Goal: Task Accomplishment & Management: Complete application form

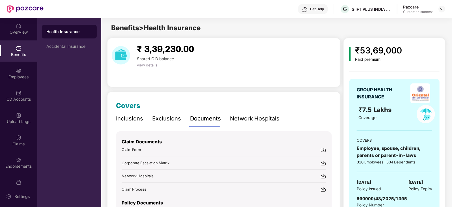
scroll to position [42, 0]
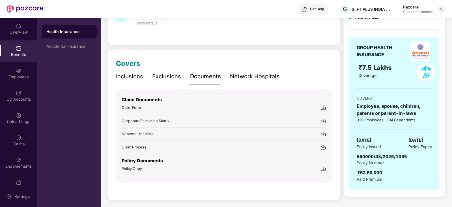
click at [441, 11] on img at bounding box center [442, 9] width 5 height 5
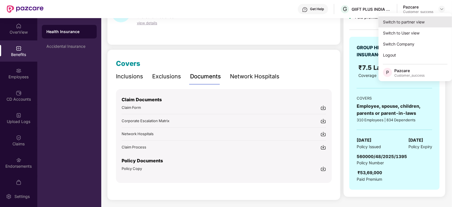
click at [427, 19] on div "Switch to partner view" at bounding box center [416, 21] width 74 height 11
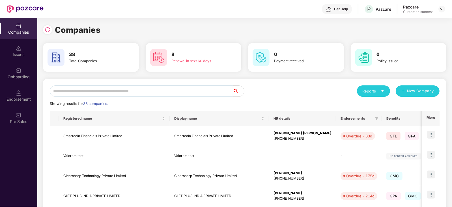
click at [206, 91] on input "text" at bounding box center [141, 90] width 183 height 11
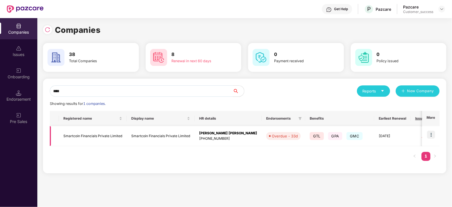
type input "****"
click at [432, 134] on img at bounding box center [431, 135] width 8 height 8
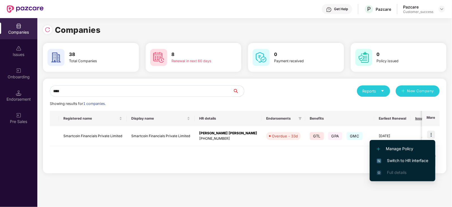
click at [410, 162] on span "Switch to HR interface" at bounding box center [403, 161] width 52 height 6
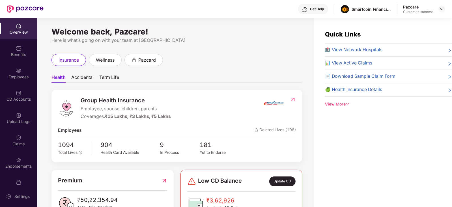
click at [13, 80] on div "Employees" at bounding box center [18, 73] width 37 height 21
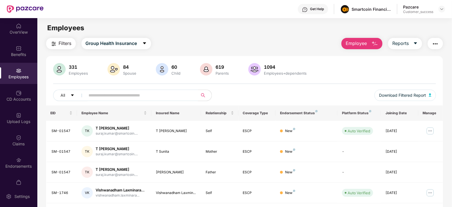
click at [121, 95] on input "text" at bounding box center [140, 95] width 102 height 8
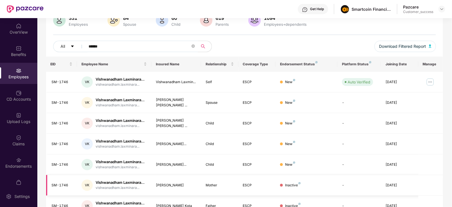
scroll to position [49, 0]
type input "*"
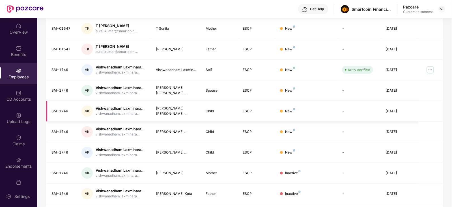
scroll to position [140, 0]
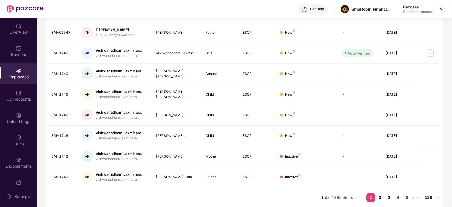
click at [382, 197] on link "2" at bounding box center [380, 197] width 9 height 8
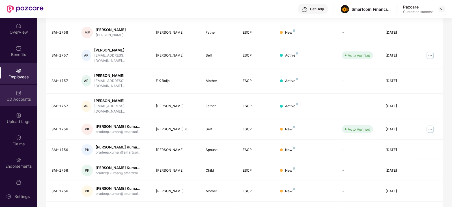
click at [7, 100] on div "CD Accounts" at bounding box center [18, 100] width 37 height 6
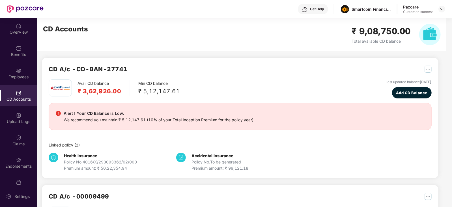
scroll to position [1, 0]
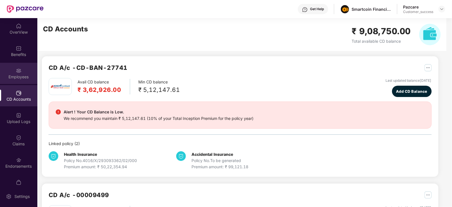
click at [22, 67] on div "Employees" at bounding box center [18, 73] width 37 height 21
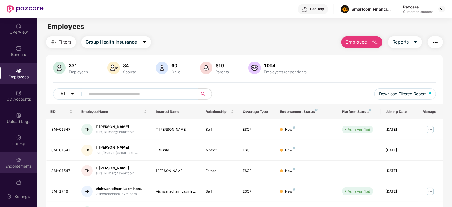
click at [16, 159] on img at bounding box center [19, 160] width 6 height 6
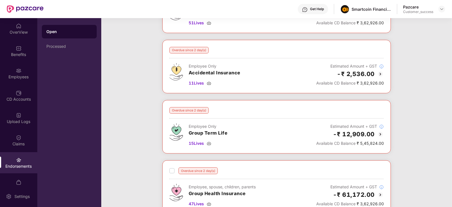
scroll to position [131, 0]
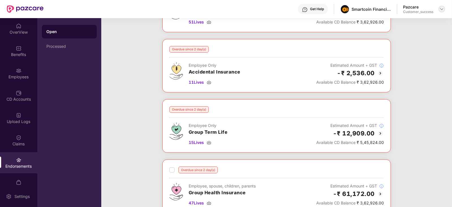
click at [441, 8] on img at bounding box center [442, 9] width 5 height 5
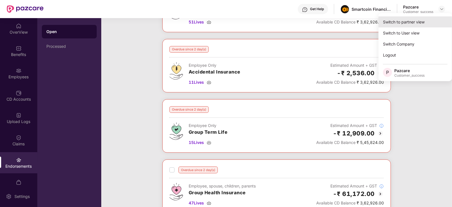
click at [400, 23] on div "Switch to partner view" at bounding box center [416, 21] width 74 height 11
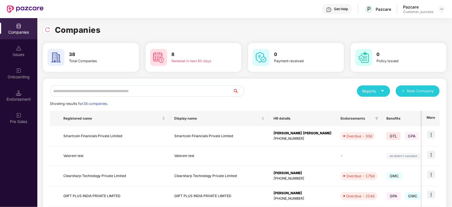
click at [128, 93] on input "text" at bounding box center [141, 90] width 183 height 11
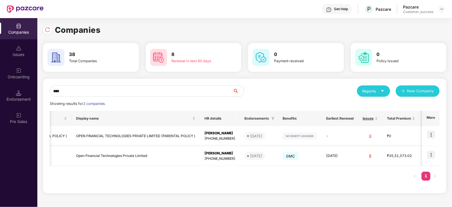
scroll to position [0, 0]
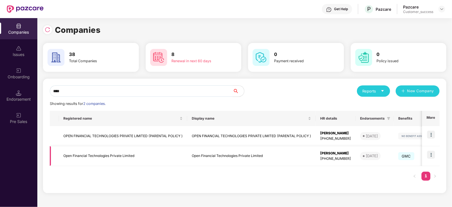
type input "****"
click at [432, 156] on img at bounding box center [431, 155] width 8 height 8
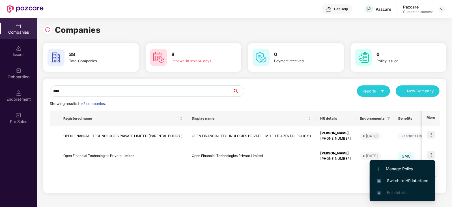
click at [396, 179] on span "Switch to HR interface" at bounding box center [403, 181] width 52 height 6
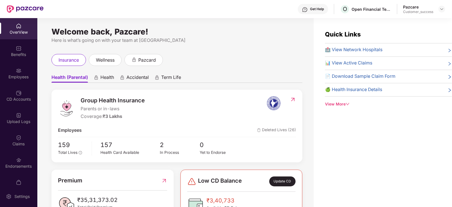
click at [25, 72] on div "Employees" at bounding box center [18, 73] width 37 height 21
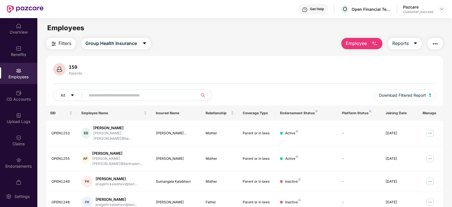
click at [363, 39] on button "Employee" at bounding box center [362, 43] width 41 height 11
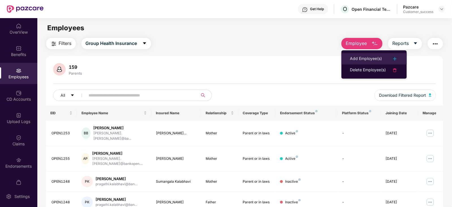
click at [358, 61] on div "Add Employee(s)" at bounding box center [366, 58] width 32 height 7
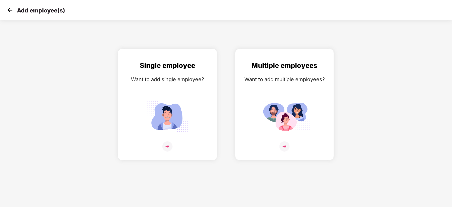
click at [179, 103] on img at bounding box center [167, 116] width 51 height 35
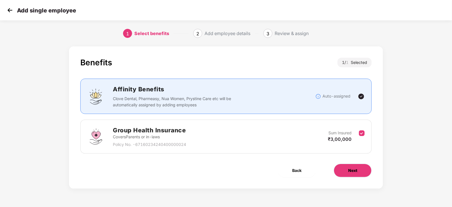
click at [350, 169] on span "Next" at bounding box center [352, 171] width 9 height 6
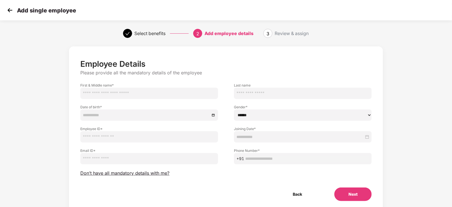
scroll to position [20, 0]
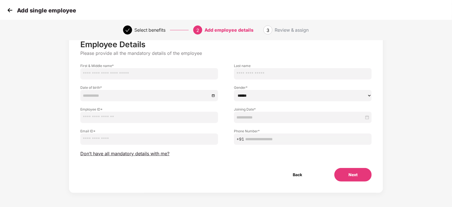
click at [9, 10] on img at bounding box center [10, 10] width 8 height 8
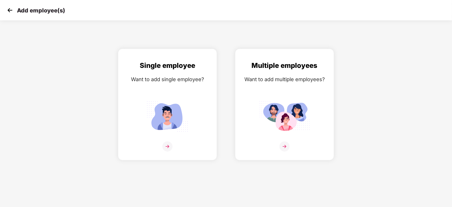
click at [9, 10] on img at bounding box center [10, 10] width 8 height 8
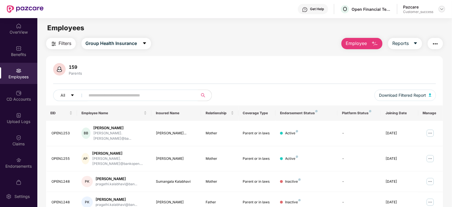
click at [442, 9] on img at bounding box center [442, 9] width 5 height 5
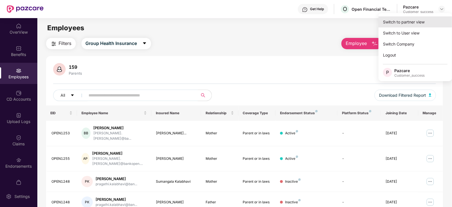
click at [420, 19] on div "Switch to partner view" at bounding box center [416, 21] width 74 height 11
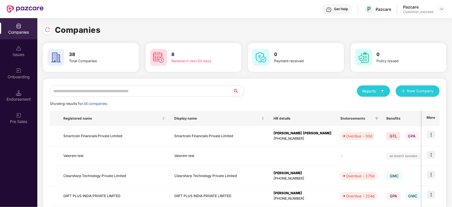
click at [185, 88] on input "text" at bounding box center [141, 90] width 183 height 11
type input "*"
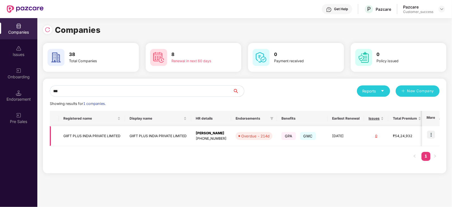
type input "***"
click at [431, 137] on img at bounding box center [431, 135] width 8 height 8
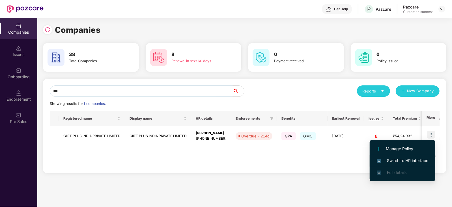
click at [405, 159] on span "Switch to HR interface" at bounding box center [403, 161] width 52 height 6
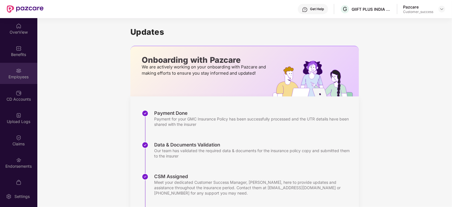
click at [29, 76] on div "Employees" at bounding box center [18, 77] width 37 height 6
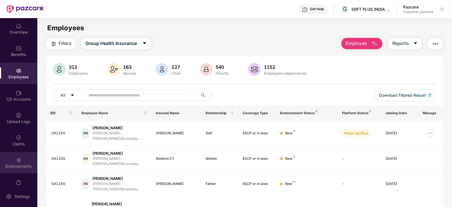
click at [20, 161] on img at bounding box center [19, 160] width 6 height 6
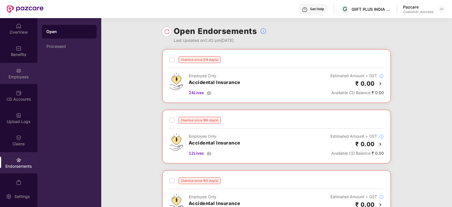
click at [22, 67] on div "Employees" at bounding box center [18, 73] width 37 height 21
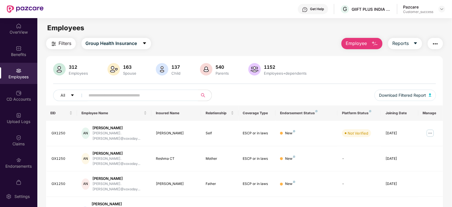
click at [154, 96] on input "text" at bounding box center [140, 95] width 102 height 8
type input "*****"
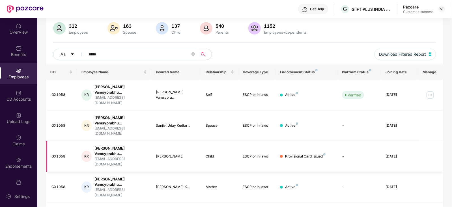
scroll to position [61, 0]
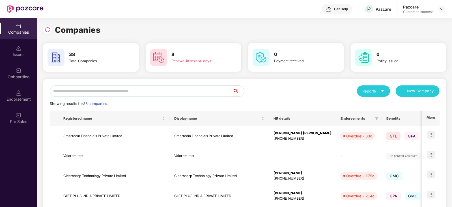
click at [141, 95] on input "text" at bounding box center [141, 90] width 183 height 11
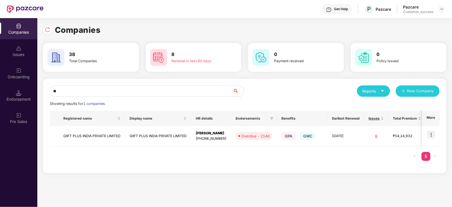
type input "*"
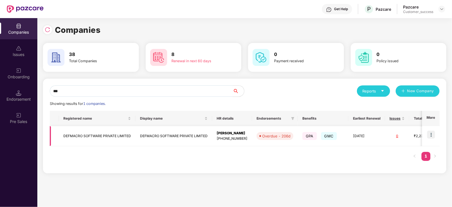
type input "***"
click at [431, 137] on img at bounding box center [431, 135] width 8 height 8
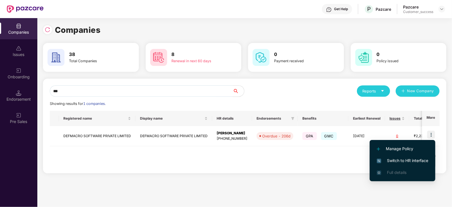
click at [394, 158] on span "Switch to HR interface" at bounding box center [403, 161] width 52 height 6
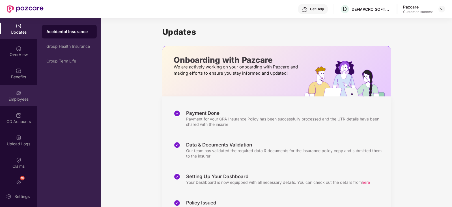
click at [17, 98] on div "Employees" at bounding box center [18, 100] width 37 height 6
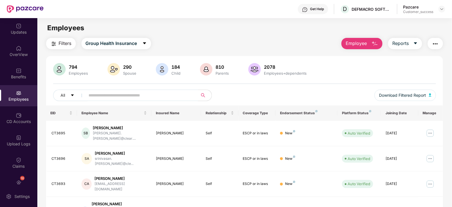
click at [136, 94] on input "text" at bounding box center [140, 95] width 102 height 8
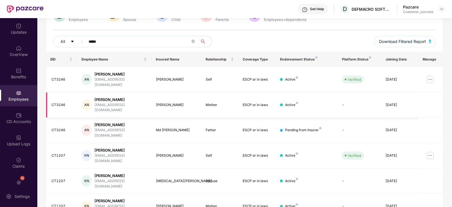
scroll to position [78, 0]
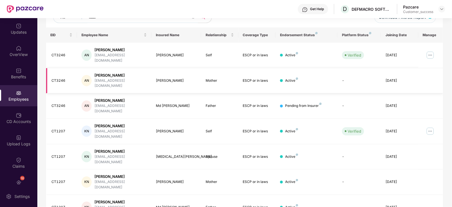
type input "*****"
click at [430, 127] on img at bounding box center [430, 131] width 9 height 9
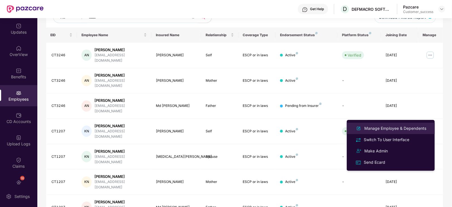
click at [395, 129] on div "Manage Employee & Dependents" at bounding box center [395, 128] width 64 height 6
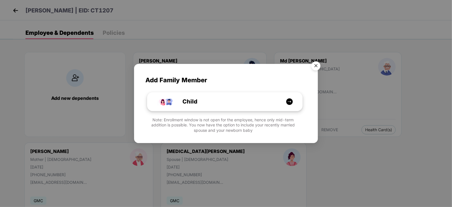
click at [242, 104] on div "Child" at bounding box center [228, 101] width 116 height 9
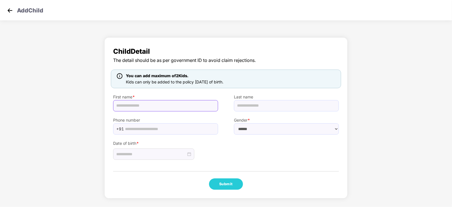
click at [162, 107] on input "text" at bounding box center [165, 105] width 105 height 11
paste input "**********"
type input "**********"
click at [259, 130] on select "****** **** ******" at bounding box center [286, 128] width 105 height 11
select select "******"
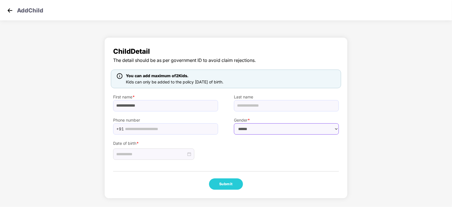
click at [234, 123] on select "****** **** ******" at bounding box center [286, 128] width 105 height 11
click at [189, 154] on div at bounding box center [153, 154] width 75 height 6
type input "**********"
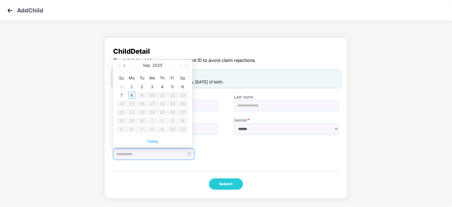
click at [127, 66] on button "button" at bounding box center [125, 65] width 6 height 11
type input "**********"
click at [122, 104] on div "10" at bounding box center [121, 103] width 7 height 7
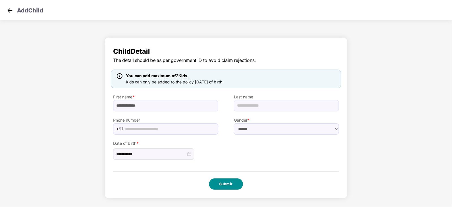
click at [225, 182] on button "Submit" at bounding box center [226, 184] width 34 height 11
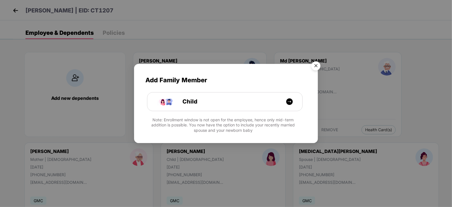
click at [312, 63] on img "Close" at bounding box center [316, 67] width 16 height 16
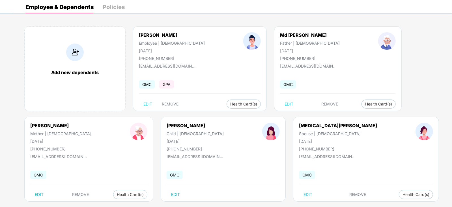
scroll to position [0, 0]
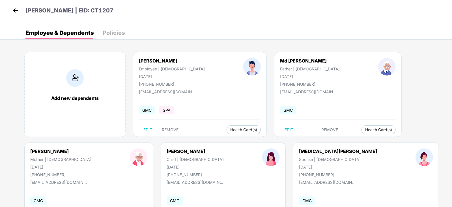
click at [9, 11] on div "Kareem Nawaz | EID: CT1207" at bounding box center [226, 10] width 452 height 20
click at [15, 12] on img at bounding box center [15, 10] width 8 height 8
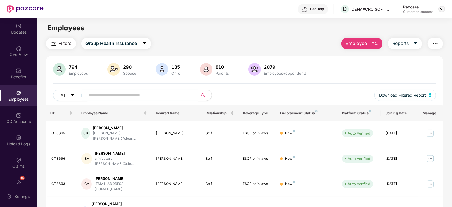
click at [443, 9] on img at bounding box center [442, 9] width 5 height 5
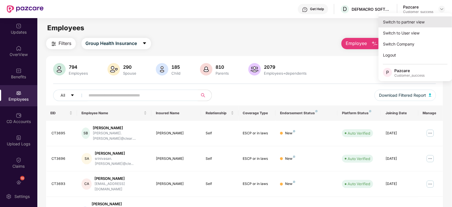
click at [419, 20] on div "Switch to partner view" at bounding box center [416, 21] width 74 height 11
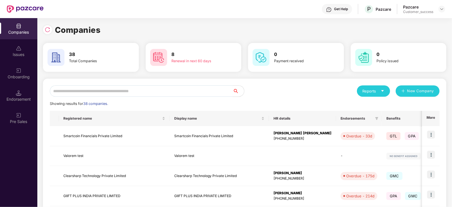
click at [141, 92] on input "text" at bounding box center [141, 90] width 183 height 11
type input "*"
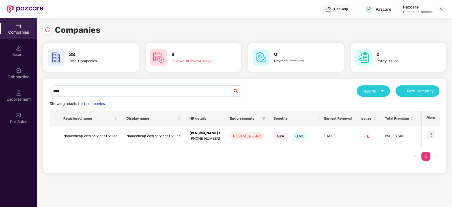
type input "****"
click at [433, 134] on img at bounding box center [431, 135] width 8 height 8
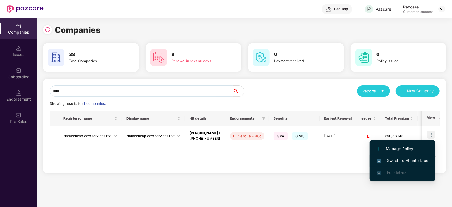
click at [387, 162] on span "Switch to HR interface" at bounding box center [403, 161] width 52 height 6
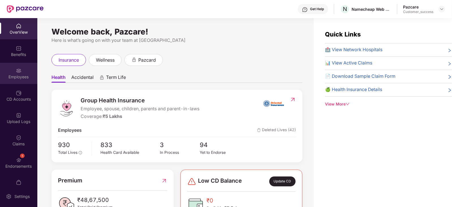
click at [22, 66] on div "Employees" at bounding box center [18, 73] width 37 height 21
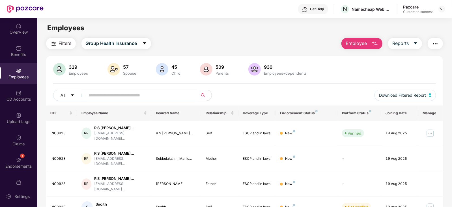
click at [358, 44] on span "Employee" at bounding box center [356, 43] width 21 height 7
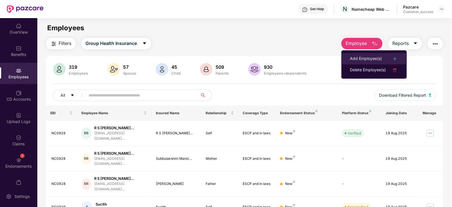
click at [366, 56] on div "Add Employee(s)" at bounding box center [366, 58] width 32 height 7
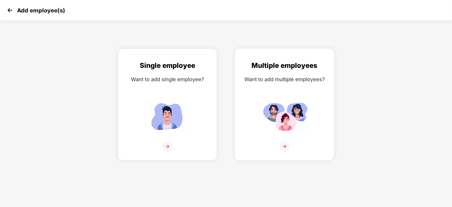
click at [284, 105] on img at bounding box center [284, 116] width 51 height 35
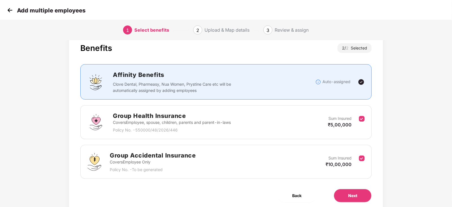
scroll to position [35, 0]
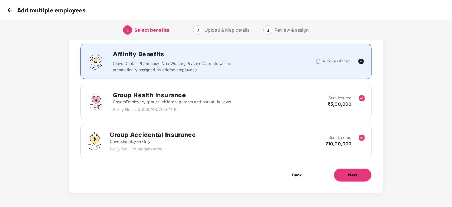
click at [357, 175] on span "Next" at bounding box center [352, 175] width 9 height 6
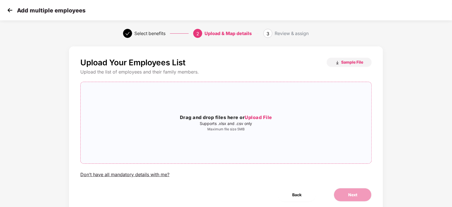
click at [259, 108] on div "Drag and drop files here or Upload File Supports .xlsx and .csv only Maximum fi…" at bounding box center [226, 123] width 291 height 72
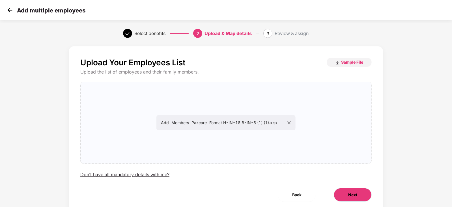
click at [362, 196] on button "Next" at bounding box center [353, 195] width 38 height 14
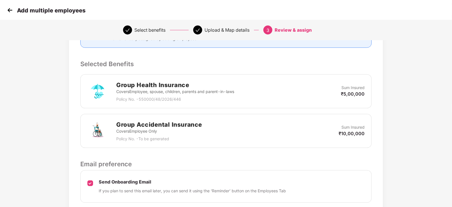
scroll to position [147, 0]
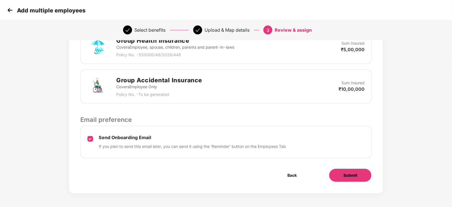
click at [351, 171] on button "Submit" at bounding box center [350, 176] width 43 height 14
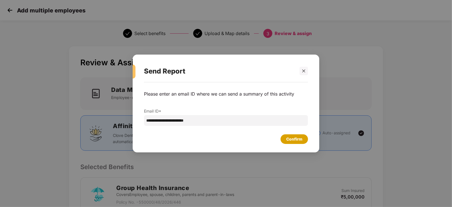
click at [299, 139] on div "Confirm" at bounding box center [294, 139] width 16 height 6
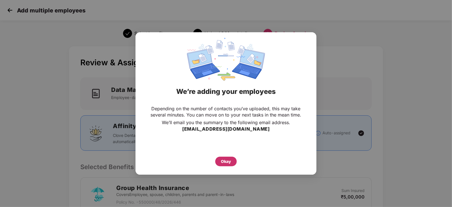
click at [224, 163] on div "Okay" at bounding box center [226, 162] width 10 height 6
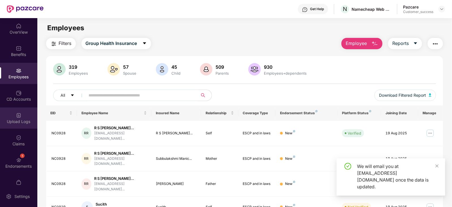
click at [22, 125] on div "Upload Logs" at bounding box center [18, 118] width 37 height 21
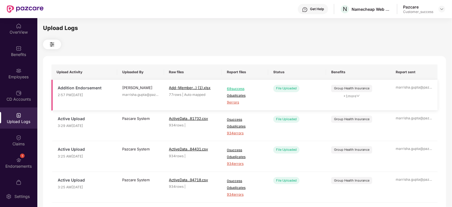
click at [237, 106] on td "68 success 0 duplicates 9 errors" at bounding box center [245, 95] width 46 height 31
click at [236, 103] on span "9 errors" at bounding box center [245, 102] width 36 height 5
click at [13, 71] on div "Employees" at bounding box center [18, 73] width 37 height 21
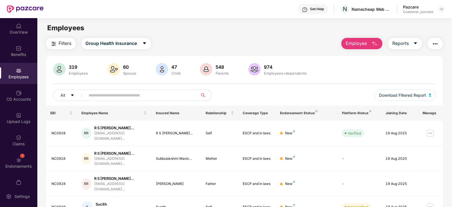
click at [115, 97] on input "text" at bounding box center [140, 95] width 102 height 8
paste input "******"
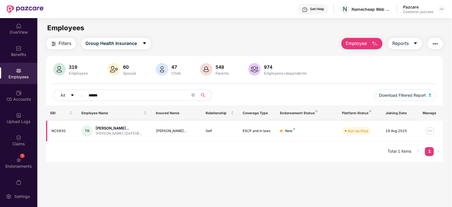
type input "******"
click at [429, 127] on img at bounding box center [430, 131] width 9 height 9
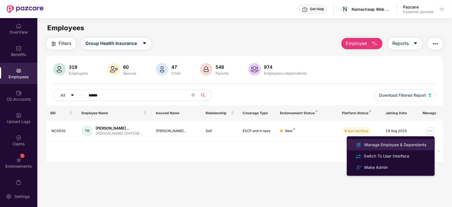
click at [384, 142] on div "Manage Employee & Dependents" at bounding box center [390, 145] width 73 height 7
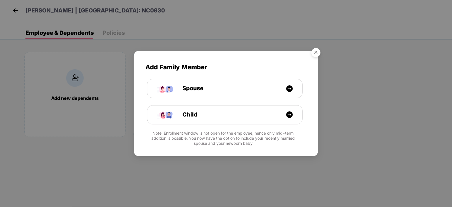
click at [313, 52] on img "Close" at bounding box center [316, 54] width 16 height 16
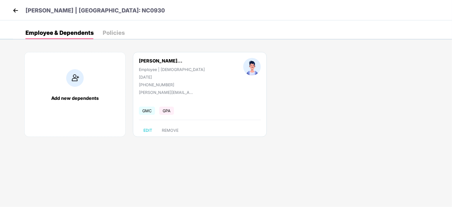
click at [18, 13] on img at bounding box center [15, 10] width 8 height 8
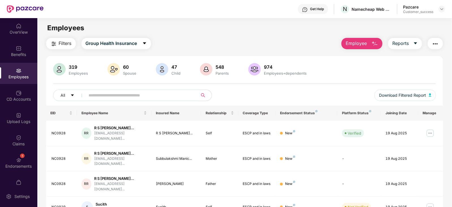
click at [114, 93] on input "text" at bounding box center [140, 95] width 102 height 8
paste input "******"
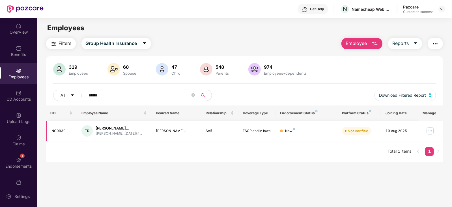
type input "******"
click at [429, 132] on img at bounding box center [430, 131] width 9 height 9
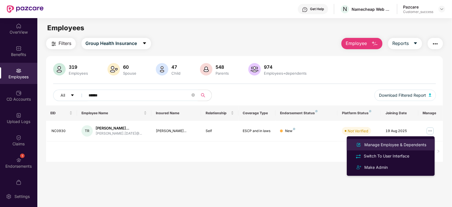
click at [372, 145] on div "Manage Employee & Dependents" at bounding box center [395, 145] width 64 height 6
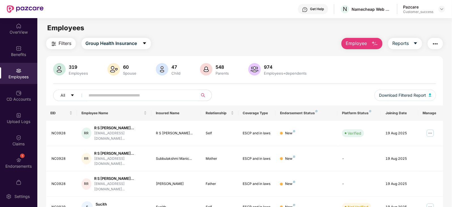
click at [117, 98] on input "text" at bounding box center [140, 95] width 102 height 8
paste input "******"
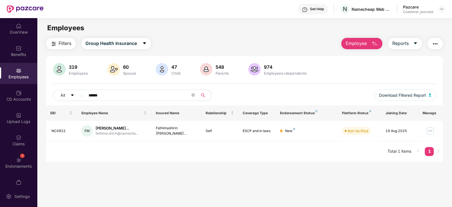
click at [102, 99] on input "******" at bounding box center [140, 95] width 102 height 8
paste input "text"
type input "******"
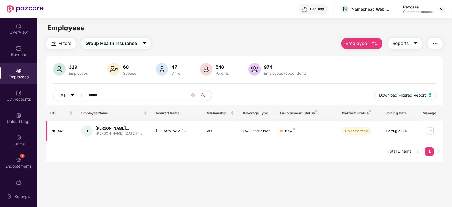
click at [429, 129] on img at bounding box center [430, 131] width 9 height 9
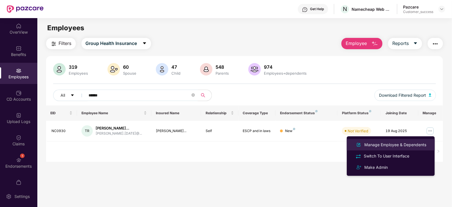
click at [396, 142] on div "Manage Employee & Dependents" at bounding box center [395, 145] width 64 height 6
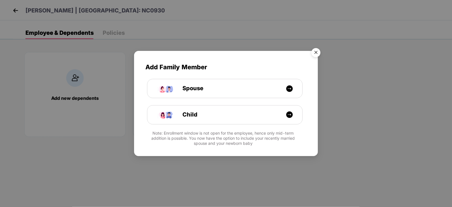
click at [320, 55] on img "Close" at bounding box center [316, 54] width 16 height 16
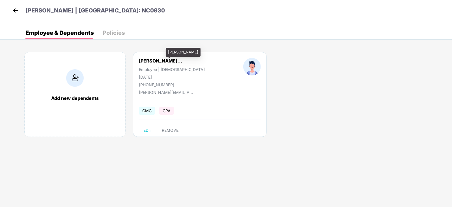
click at [178, 60] on div "Thirunavukkarasu Raj..." at bounding box center [161, 61] width 44 height 6
click at [120, 14] on p "Thirunavukkarasu Rajamanickam | EID: NC0930" at bounding box center [95, 10] width 140 height 9
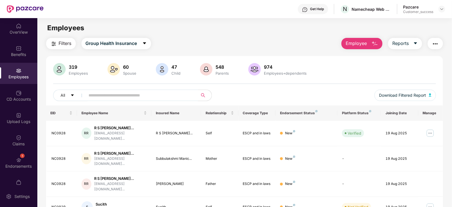
click at [142, 95] on input "text" at bounding box center [140, 95] width 102 height 8
paste input "******"
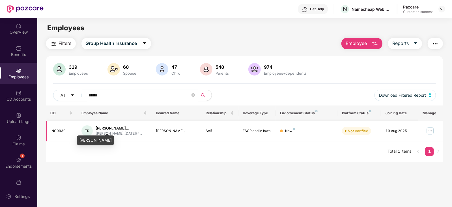
type input "******"
click at [432, 132] on img at bounding box center [430, 131] width 9 height 9
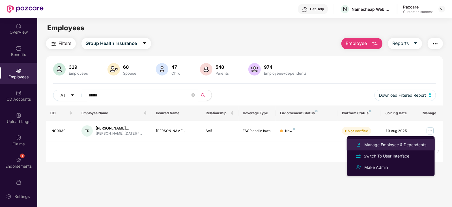
click at [404, 142] on div "Manage Employee & Dependents" at bounding box center [395, 145] width 64 height 6
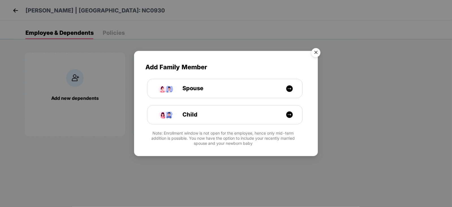
click at [316, 52] on img "Close" at bounding box center [316, 54] width 16 height 16
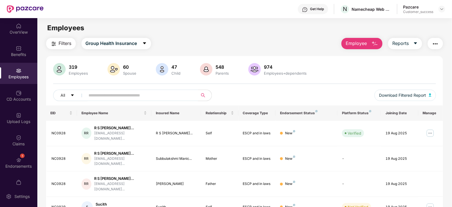
click at [107, 97] on input "text" at bounding box center [140, 95] width 102 height 8
paste input "******"
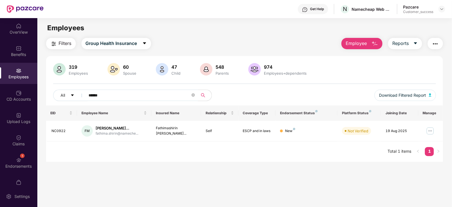
scroll to position [18, 0]
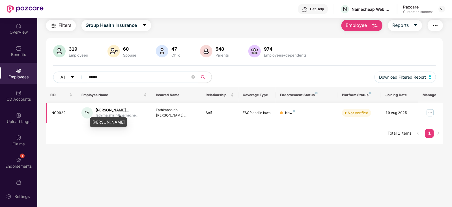
type input "******"
click at [431, 112] on img at bounding box center [430, 112] width 9 height 9
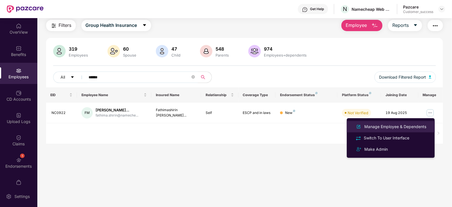
click at [401, 125] on div "Manage Employee & Dependents" at bounding box center [395, 127] width 64 height 6
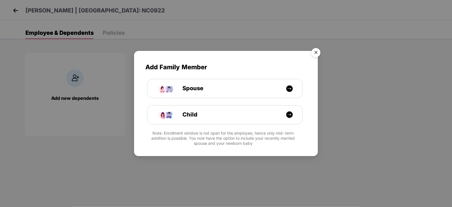
click at [320, 52] on img "Close" at bounding box center [316, 54] width 16 height 16
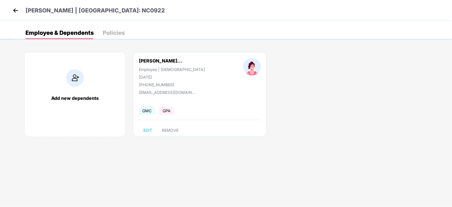
click at [16, 9] on img at bounding box center [15, 10] width 8 height 8
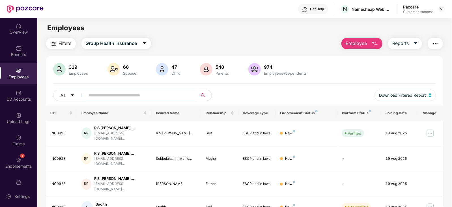
click at [367, 47] on button "Employee" at bounding box center [362, 43] width 41 height 11
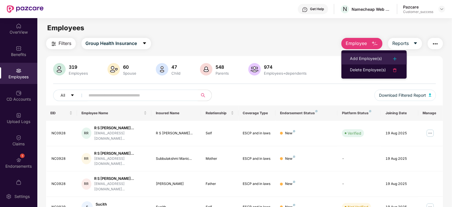
click at [368, 57] on div "Add Employee(s)" at bounding box center [366, 58] width 32 height 7
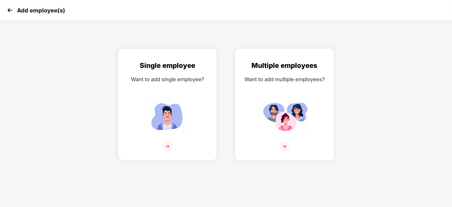
click at [287, 122] on img at bounding box center [284, 116] width 51 height 35
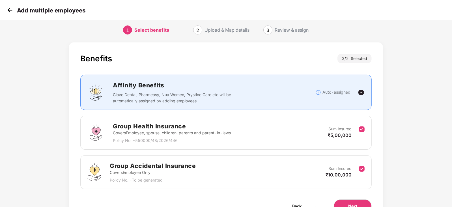
scroll to position [35, 0]
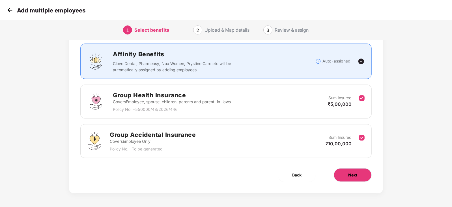
click at [351, 173] on span "Next" at bounding box center [352, 175] width 9 height 6
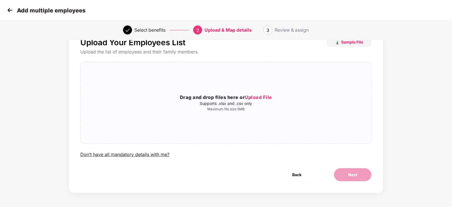
scroll to position [0, 0]
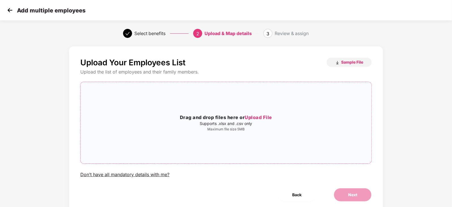
click at [247, 99] on div "Drag and drop files here or Upload File Supports .xlsx and .csv only Maximum fi…" at bounding box center [226, 123] width 291 height 72
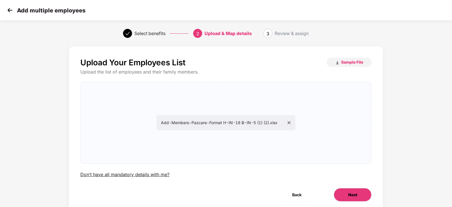
click at [350, 201] on button "Next" at bounding box center [353, 195] width 38 height 14
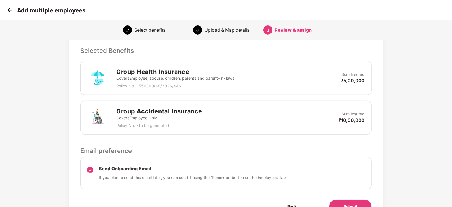
scroll to position [117, 0]
click at [350, 204] on span "Submit" at bounding box center [351, 206] width 14 height 6
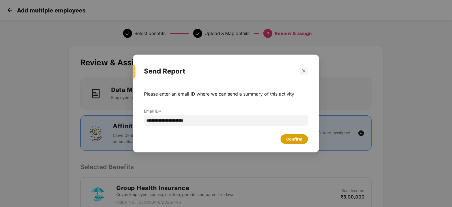
click at [293, 137] on div "Confirm" at bounding box center [294, 139] width 16 height 6
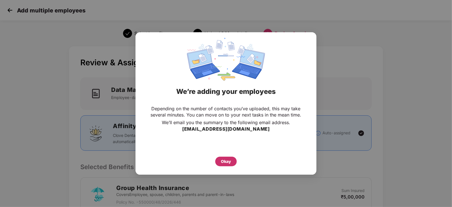
click at [224, 162] on div "Okay" at bounding box center [226, 162] width 10 height 6
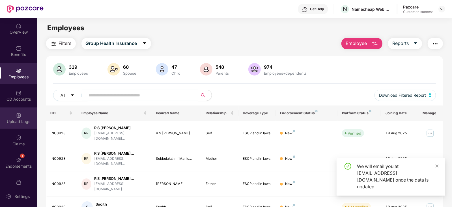
click at [9, 125] on div "Upload Logs" at bounding box center [18, 118] width 37 height 21
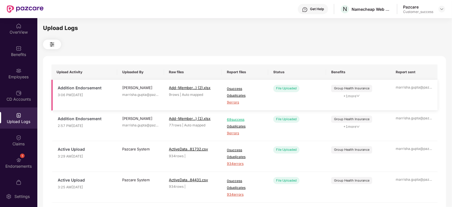
click at [237, 104] on span "9 errors" at bounding box center [245, 102] width 36 height 5
click at [8, 77] on div "Employees" at bounding box center [18, 77] width 37 height 6
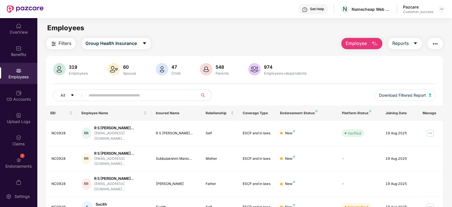
click at [128, 95] on input "text" at bounding box center [140, 95] width 102 height 8
paste input "******"
type input "*"
click at [14, 128] on div "Upload Logs" at bounding box center [18, 118] width 37 height 21
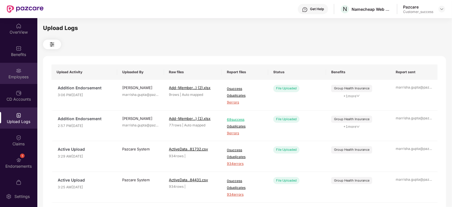
click at [14, 80] on div "Employees" at bounding box center [18, 73] width 37 height 21
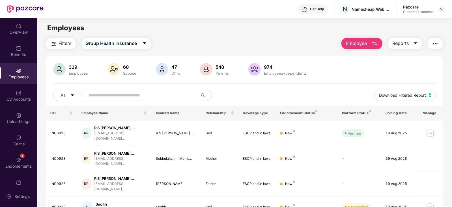
click at [364, 45] on span "Employee" at bounding box center [356, 43] width 21 height 7
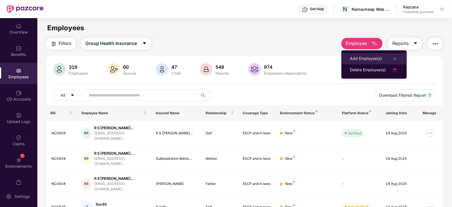
click at [382, 61] on div "Add Employee(s)" at bounding box center [366, 58] width 32 height 7
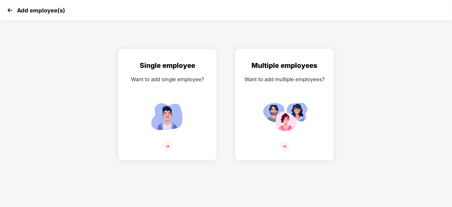
click at [299, 102] on img at bounding box center [284, 116] width 51 height 35
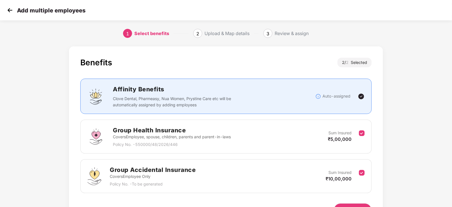
scroll to position [35, 0]
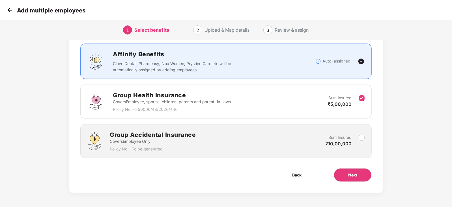
click at [342, 184] on div "Benefits 1 / 2 Selected Affinity Benefits Clove Dental, Pharmeasy, Nua Women, P…" at bounding box center [226, 102] width 314 height 182
click at [349, 173] on span "Next" at bounding box center [352, 175] width 9 height 6
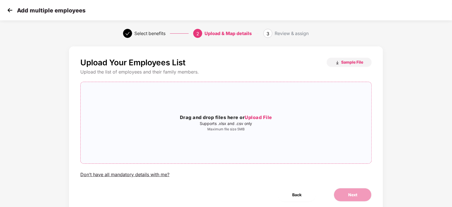
click at [236, 136] on div "Drag and drop files here or Upload File Supports .xlsx and .csv only Maximum fi…" at bounding box center [226, 123] width 291 height 72
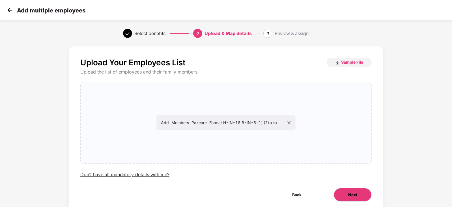
click at [349, 193] on span "Next" at bounding box center [352, 195] width 9 height 6
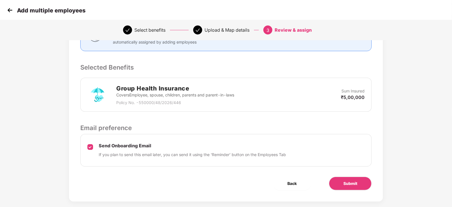
scroll to position [108, 0]
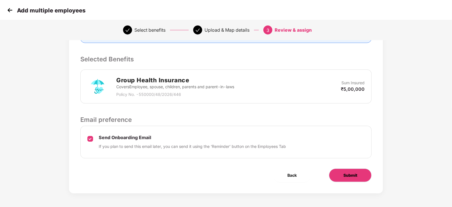
click at [350, 174] on span "Submit" at bounding box center [351, 175] width 14 height 6
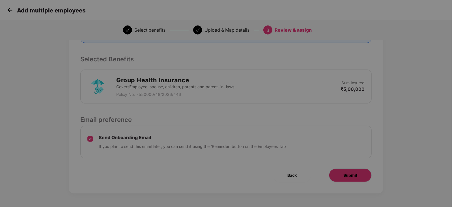
scroll to position [0, 0]
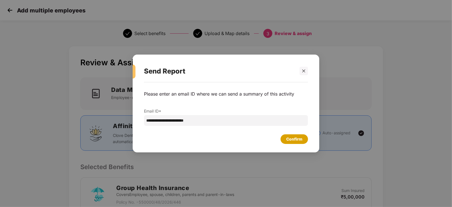
click at [302, 140] on div "Confirm" at bounding box center [294, 139] width 16 height 6
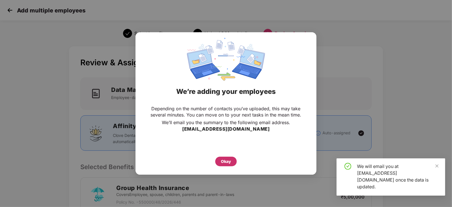
click at [230, 161] on div "Okay" at bounding box center [226, 162] width 10 height 6
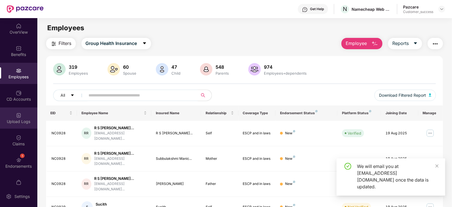
click at [18, 114] on img at bounding box center [19, 116] width 6 height 6
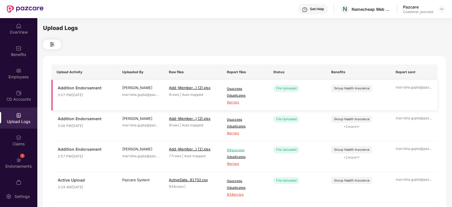
click at [234, 103] on span "9 errors" at bounding box center [245, 102] width 36 height 5
click at [439, 8] on div at bounding box center [442, 9] width 7 height 7
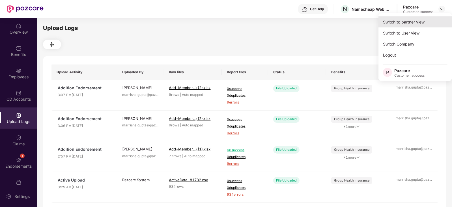
click at [416, 19] on div "Switch to partner view" at bounding box center [416, 21] width 74 height 11
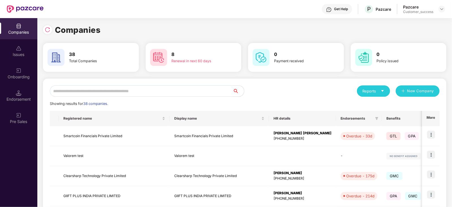
click at [133, 91] on input "text" at bounding box center [141, 90] width 183 height 11
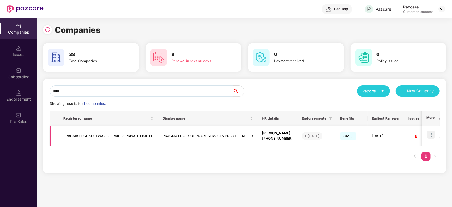
type input "****"
click at [433, 135] on img at bounding box center [431, 135] width 8 height 8
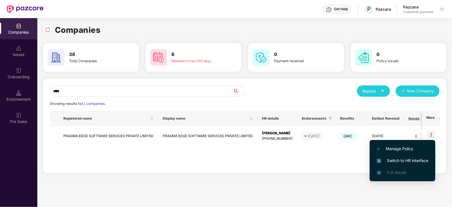
click at [401, 163] on span "Switch to HR interface" at bounding box center [403, 161] width 52 height 6
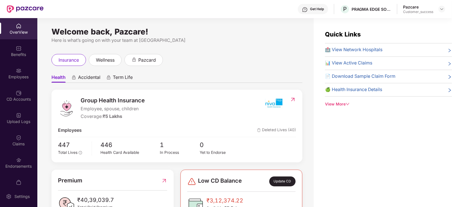
click at [12, 147] on div "Claims" at bounding box center [18, 140] width 37 height 21
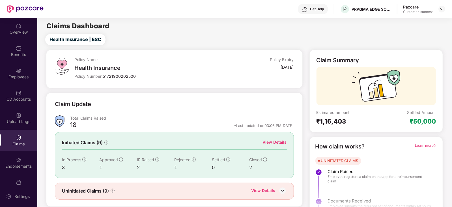
click at [271, 144] on div "View Details" at bounding box center [275, 142] width 24 height 6
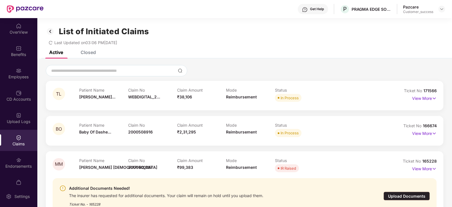
scroll to position [43, 0]
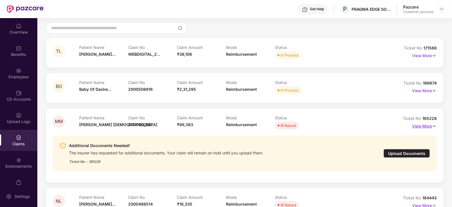
click at [432, 125] on img at bounding box center [434, 126] width 5 height 6
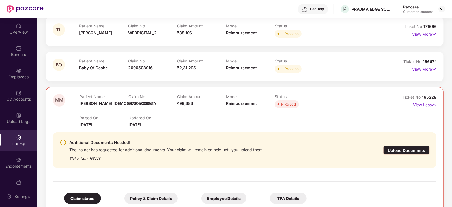
scroll to position [104, 0]
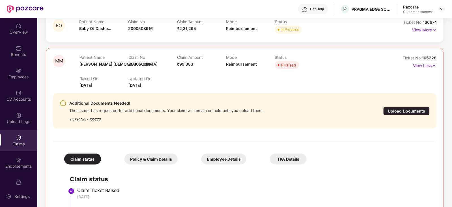
click at [202, 159] on div "Employee Details" at bounding box center [224, 159] width 45 height 11
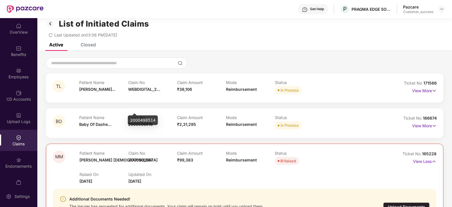
scroll to position [0, 0]
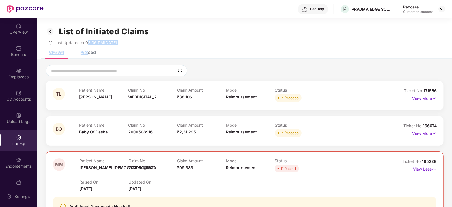
click at [89, 51] on div "Closed" at bounding box center [88, 53] width 15 height 6
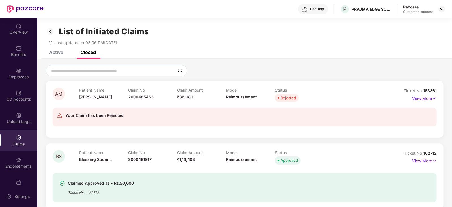
scroll to position [78, 0]
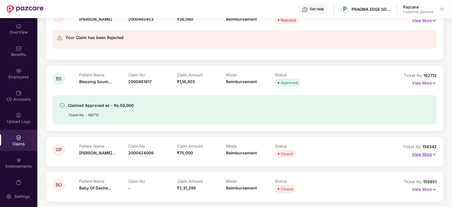
click at [431, 153] on p "View More" at bounding box center [424, 154] width 25 height 8
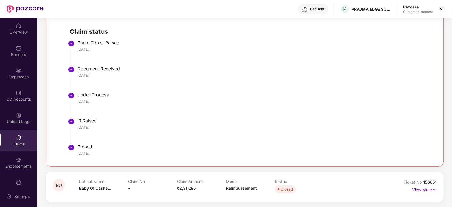
scroll to position [171, 0]
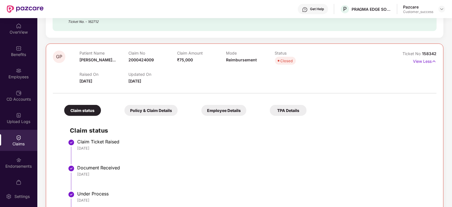
click at [144, 111] on div "Policy & Claim Details" at bounding box center [151, 110] width 53 height 11
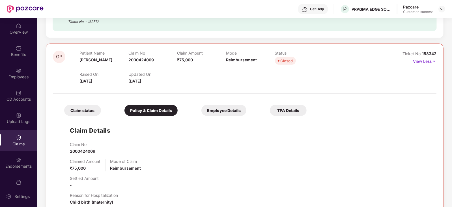
scroll to position [215, 0]
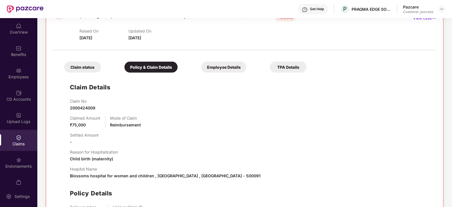
click at [202, 68] on div "Employee Details" at bounding box center [224, 67] width 45 height 11
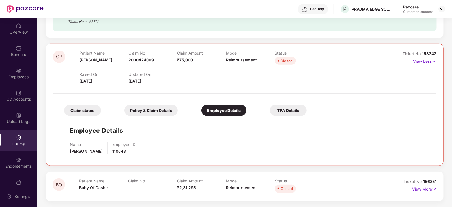
scroll to position [171, 0]
click at [85, 111] on div "Claim status" at bounding box center [82, 110] width 37 height 11
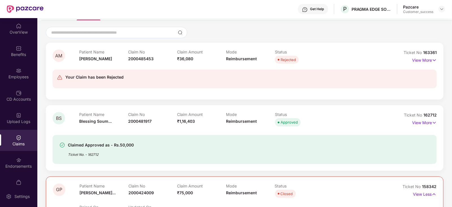
scroll to position [0, 0]
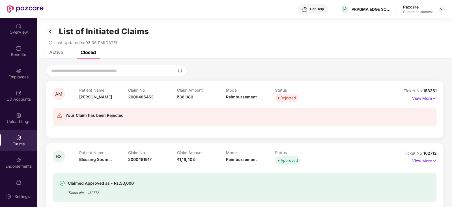
click at [56, 55] on div "Active" at bounding box center [56, 53] width 14 height 6
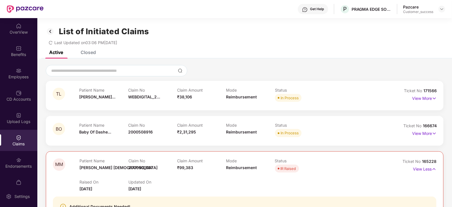
click at [48, 31] on img at bounding box center [50, 32] width 9 height 10
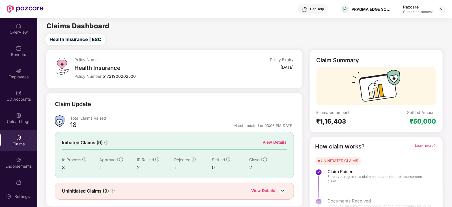
scroll to position [14, 0]
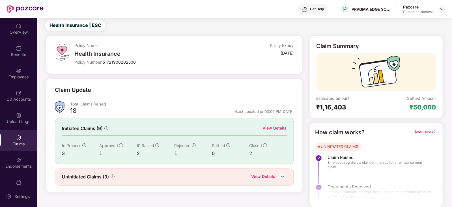
click at [279, 126] on div "View Details" at bounding box center [275, 128] width 24 height 6
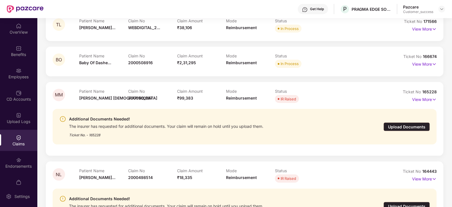
scroll to position [69, 0]
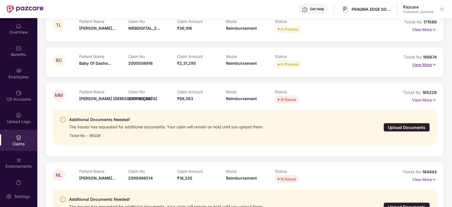
click at [423, 65] on p "View More" at bounding box center [424, 64] width 25 height 8
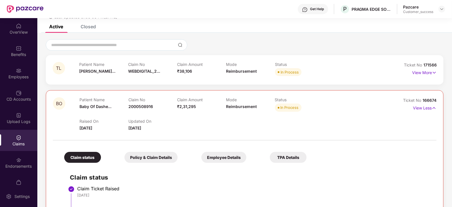
scroll to position [0, 0]
